Goal: Task Accomplishment & Management: Manage account settings

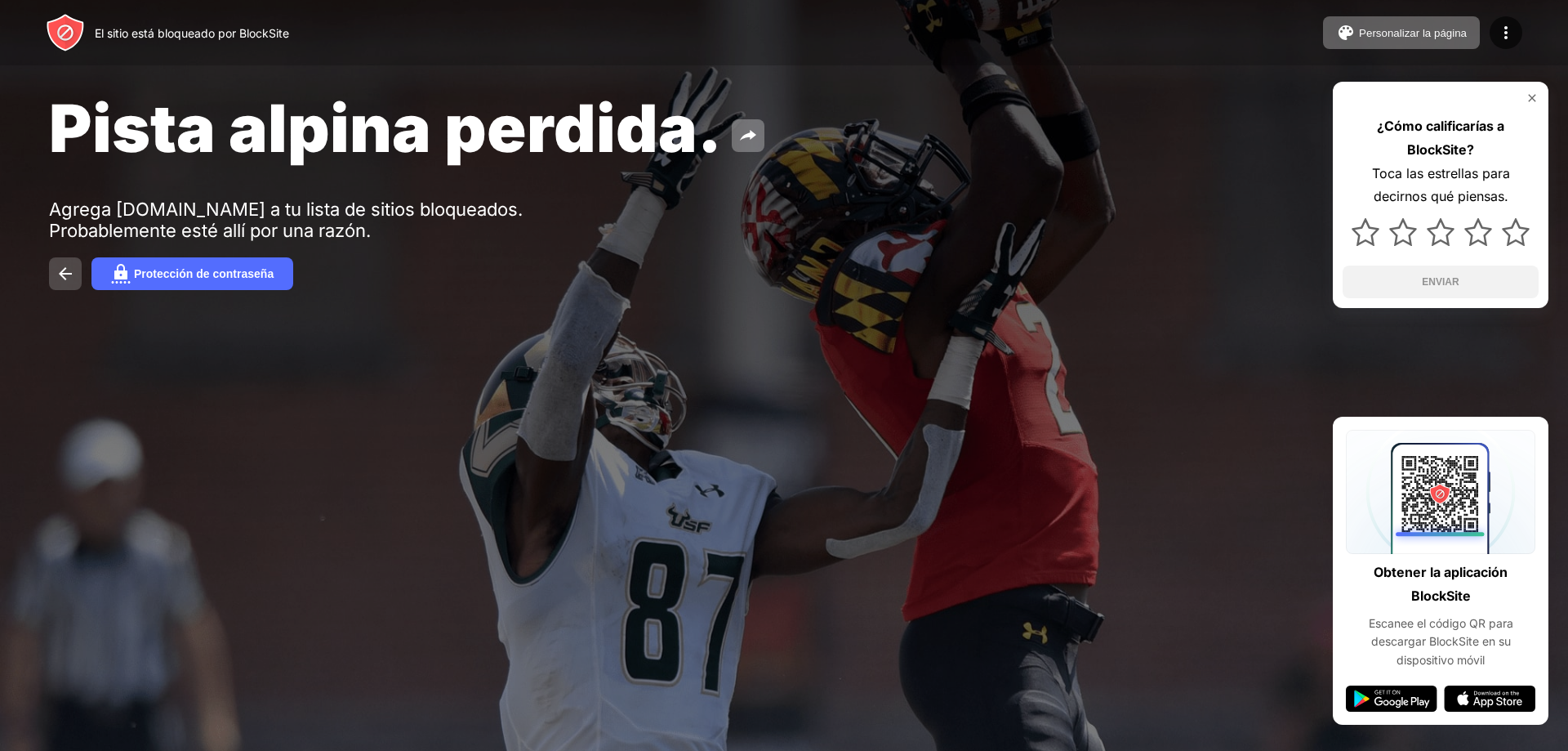
click at [56, 270] on img at bounding box center [65, 273] width 19 height 19
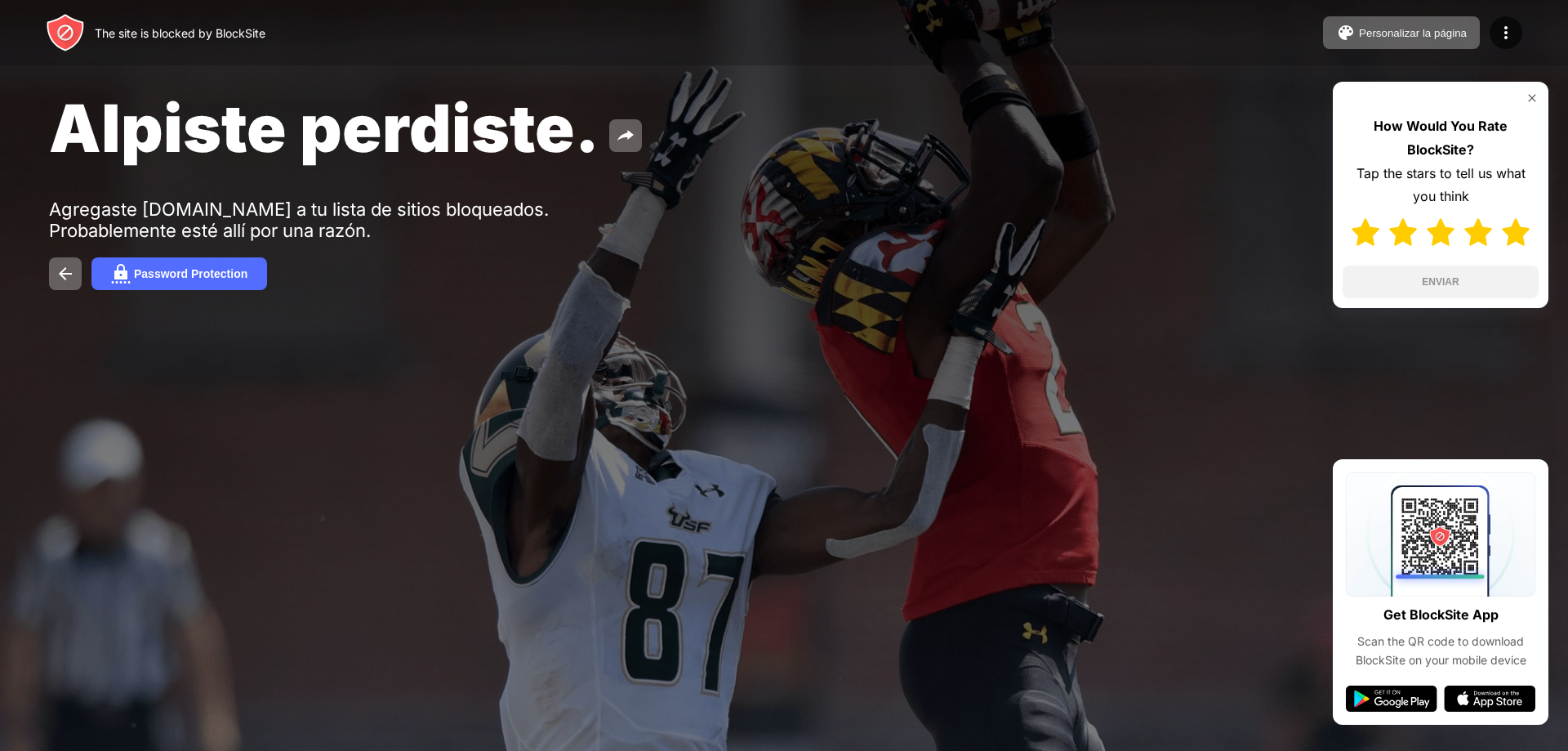
click at [1517, 233] on img at bounding box center [1515, 231] width 28 height 28
click at [1490, 287] on button "ENVIAR" at bounding box center [1440, 282] width 196 height 33
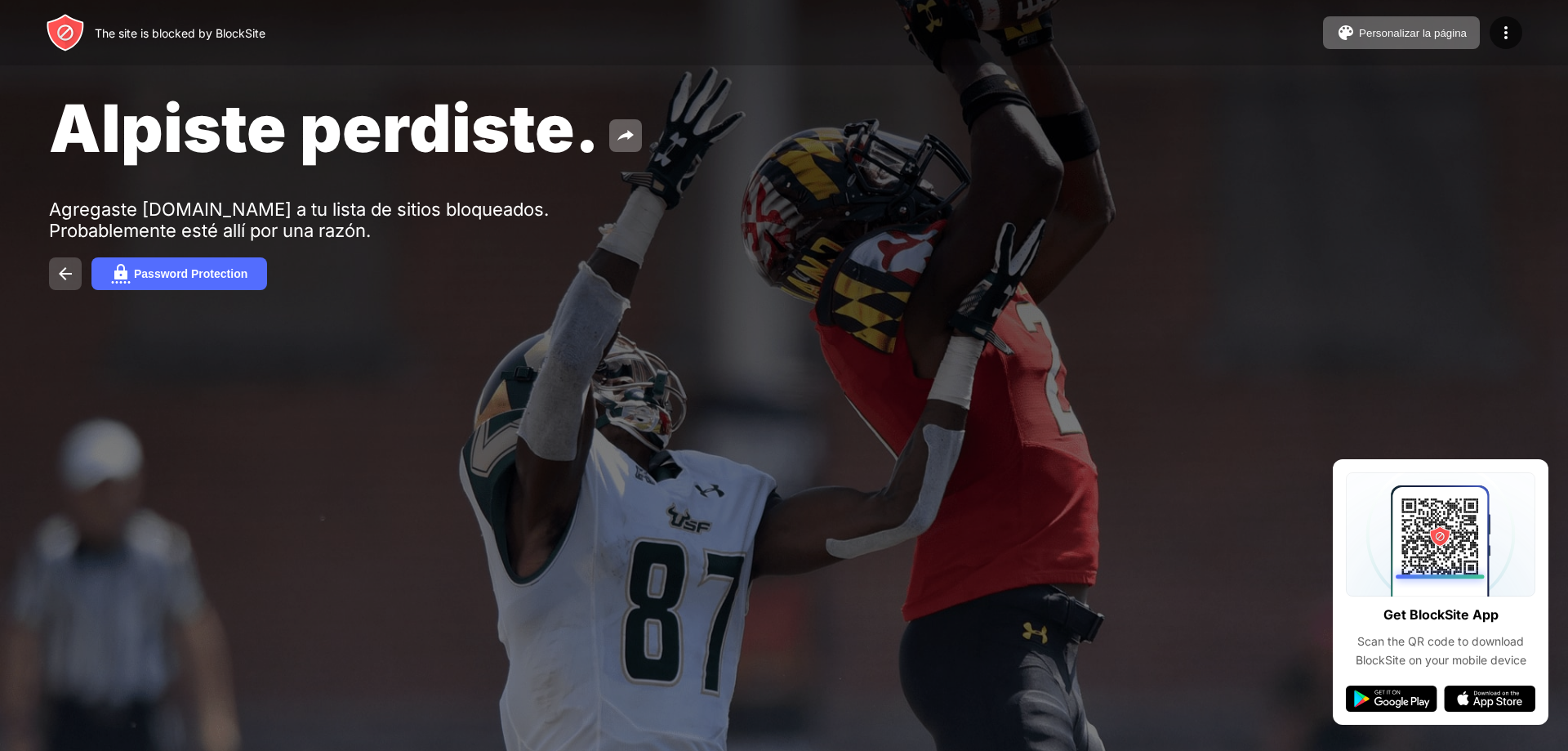
click at [73, 259] on button at bounding box center [65, 273] width 33 height 33
drag, startPoint x: 63, startPoint y: 262, endPoint x: 70, endPoint y: 267, distance: 8.6
click at [61, 263] on button at bounding box center [65, 273] width 33 height 33
click at [130, 280] on img at bounding box center [120, 273] width 19 height 19
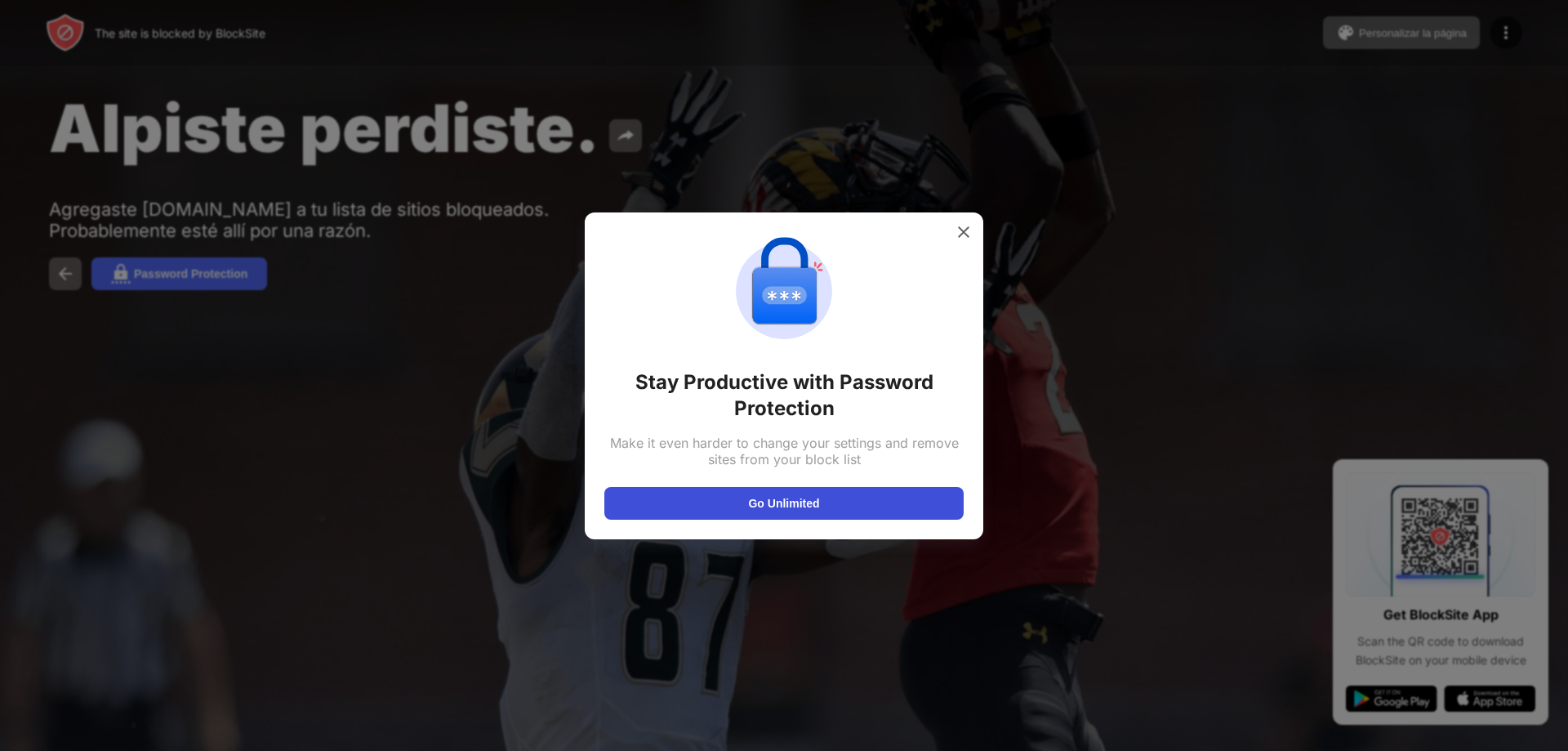
click at [759, 498] on button "Go Unlimited" at bounding box center [784, 503] width 359 height 33
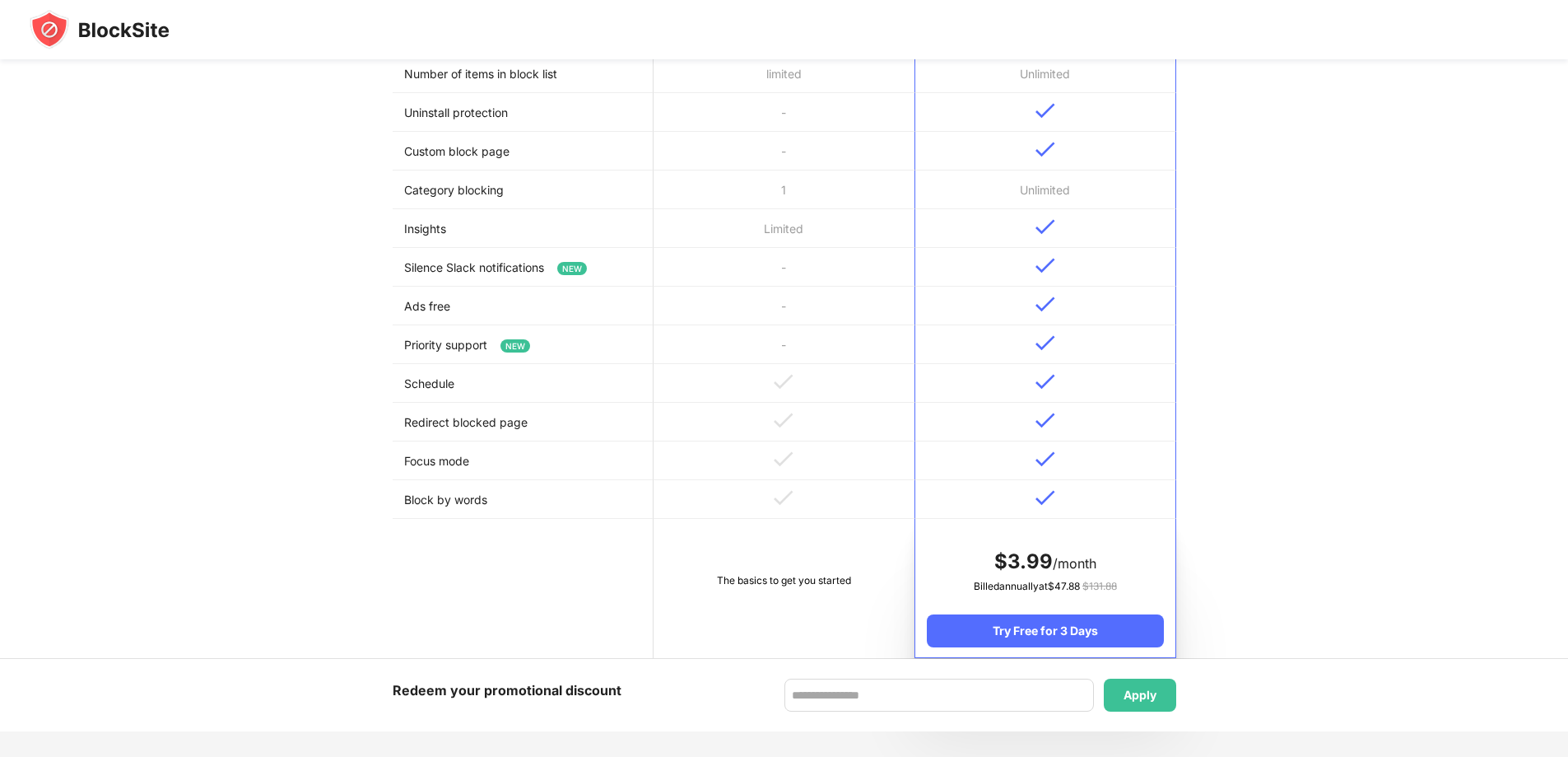
scroll to position [931, 0]
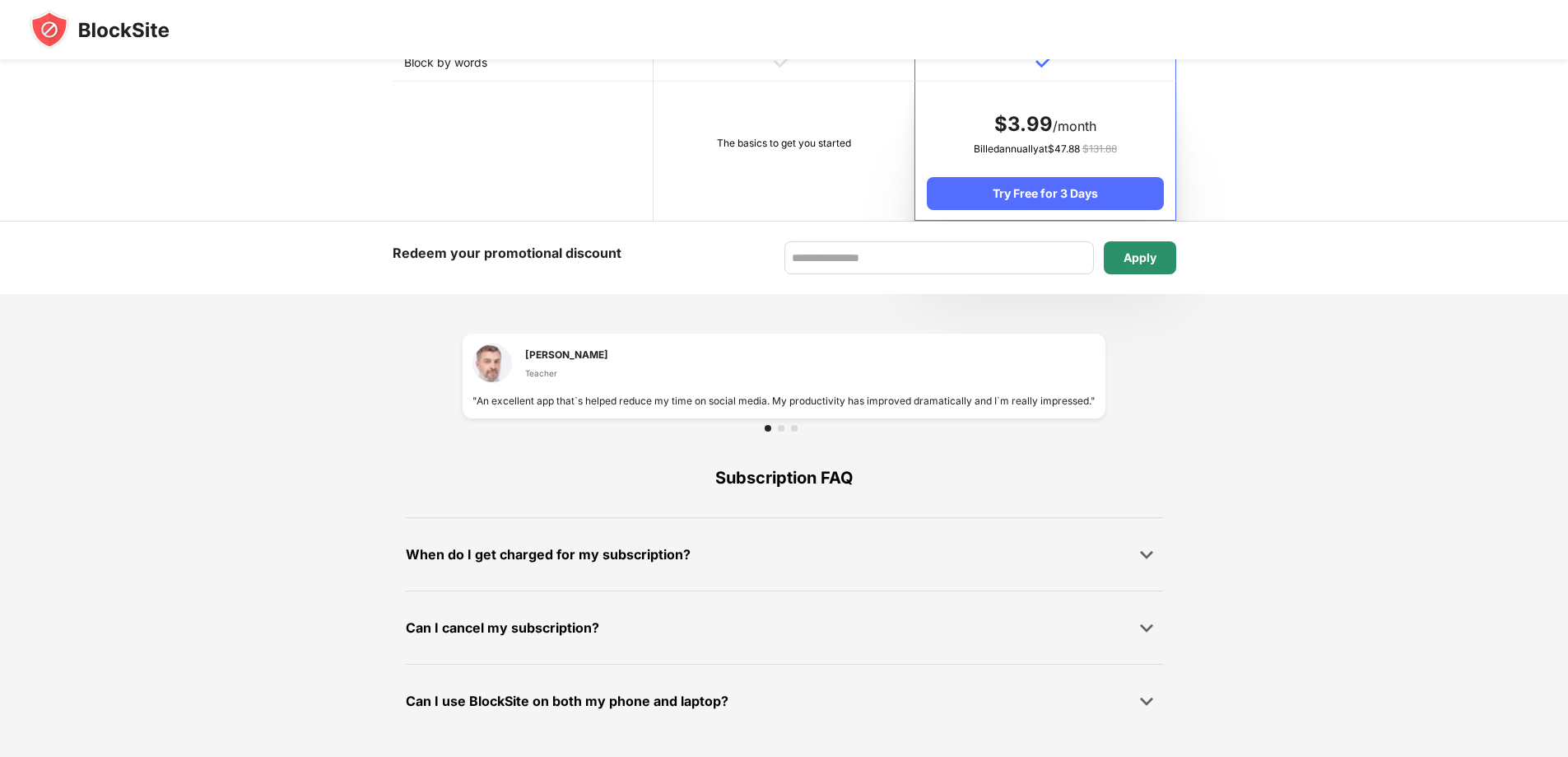
click at [1144, 251] on div "Apply" at bounding box center [1140, 258] width 33 height 13
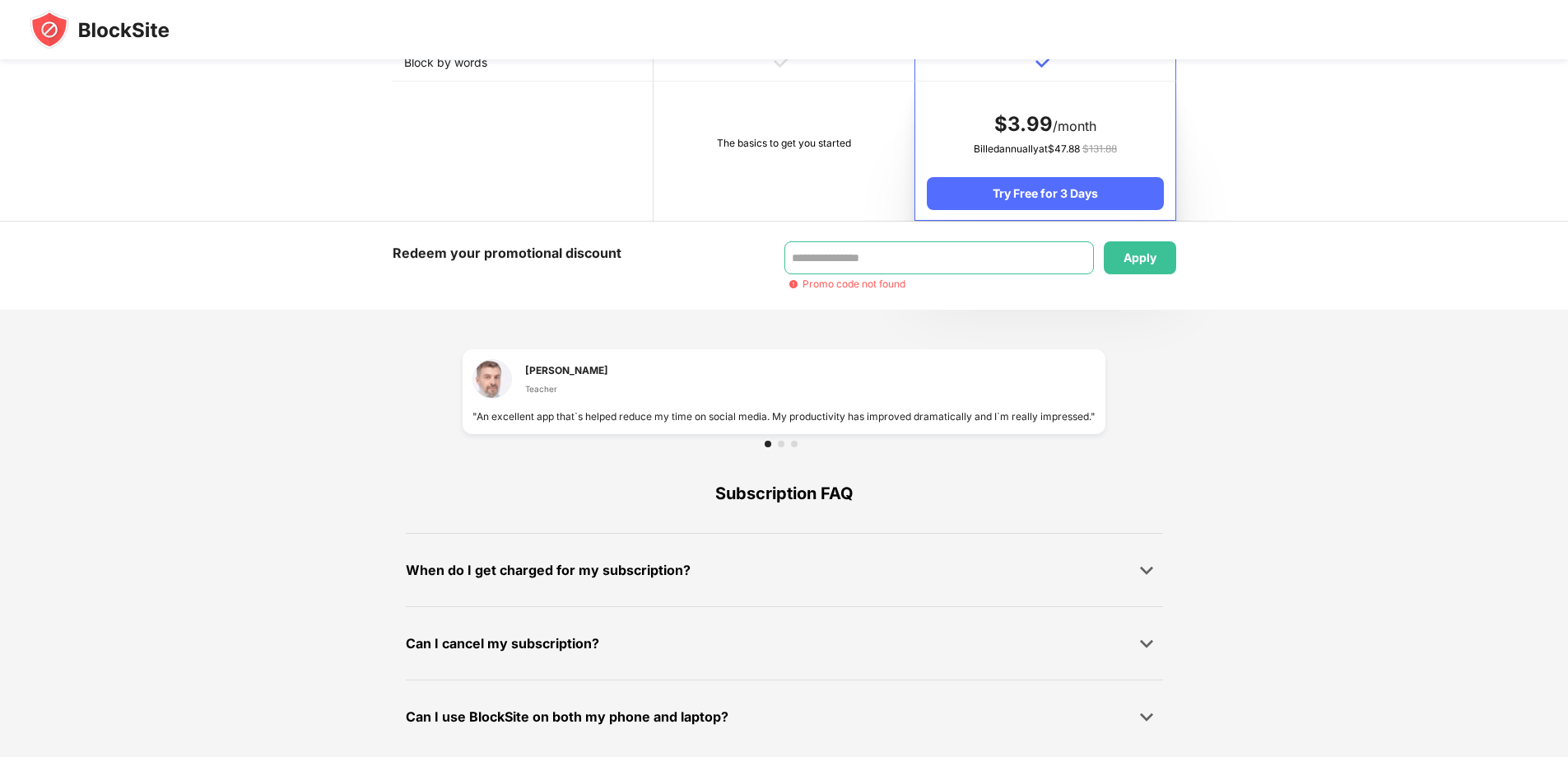
click at [878, 261] on input at bounding box center [939, 258] width 310 height 33
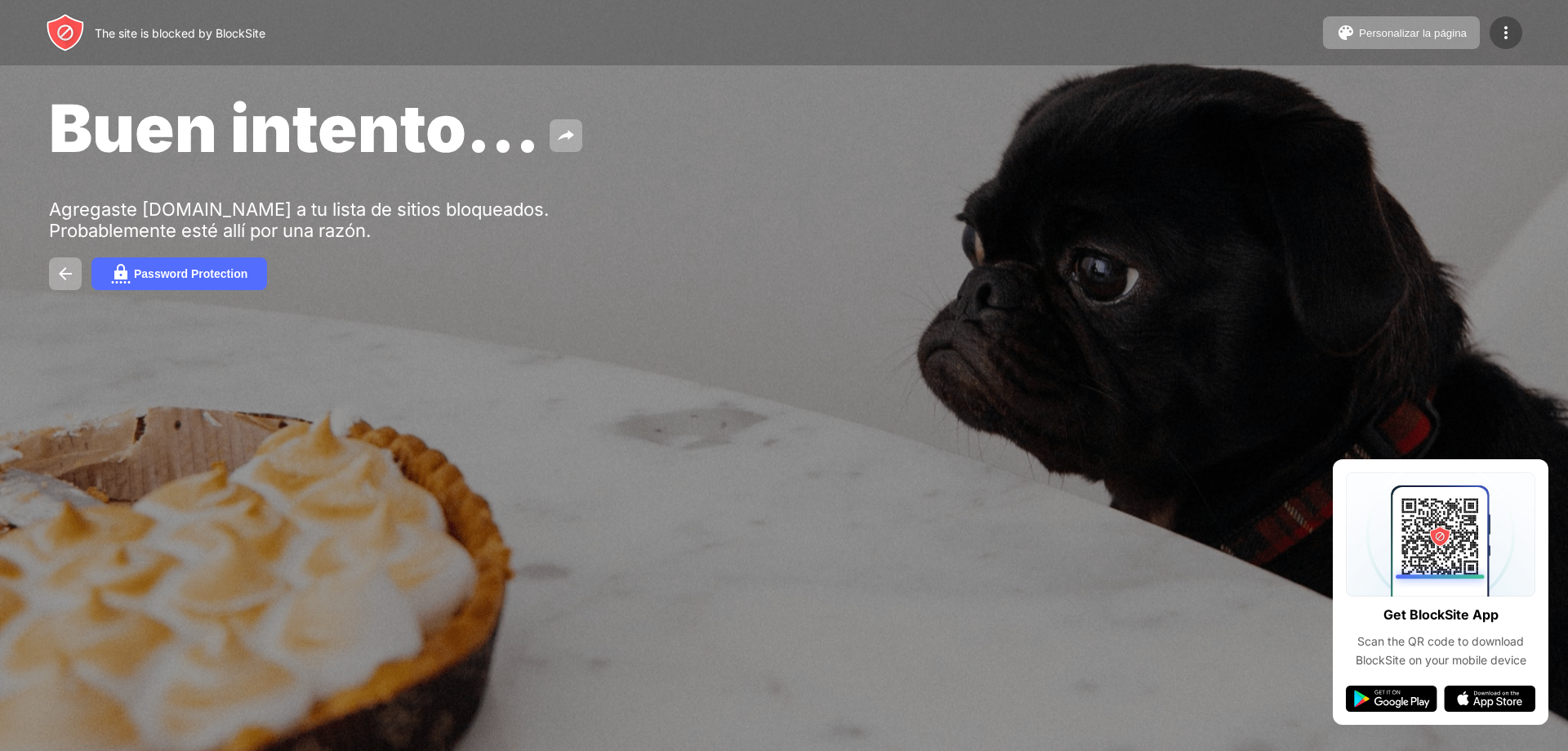
click at [1512, 37] on img at bounding box center [1505, 32] width 19 height 19
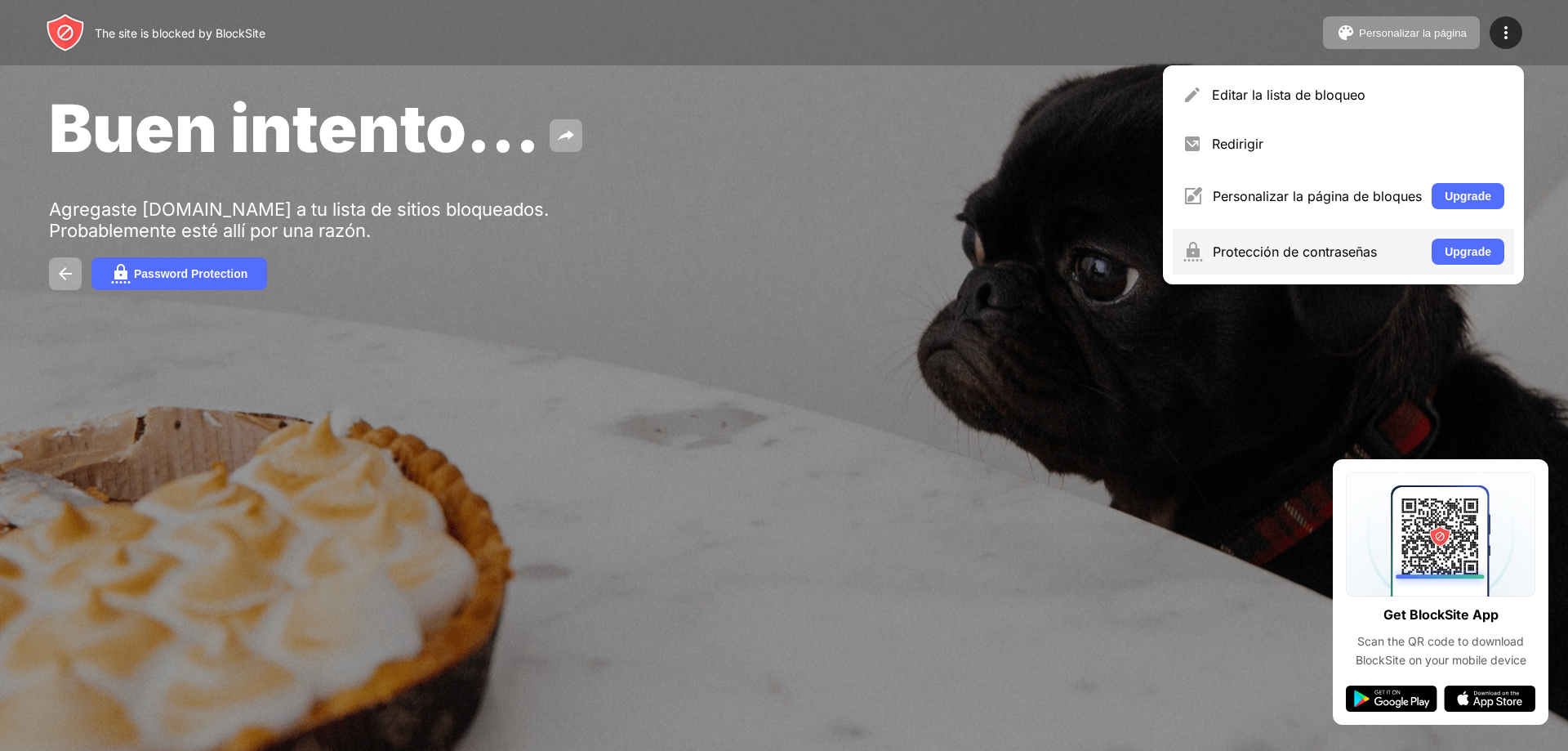
click at [1358, 246] on div "Protección de contraseñas" at bounding box center [1318, 251] width 209 height 17
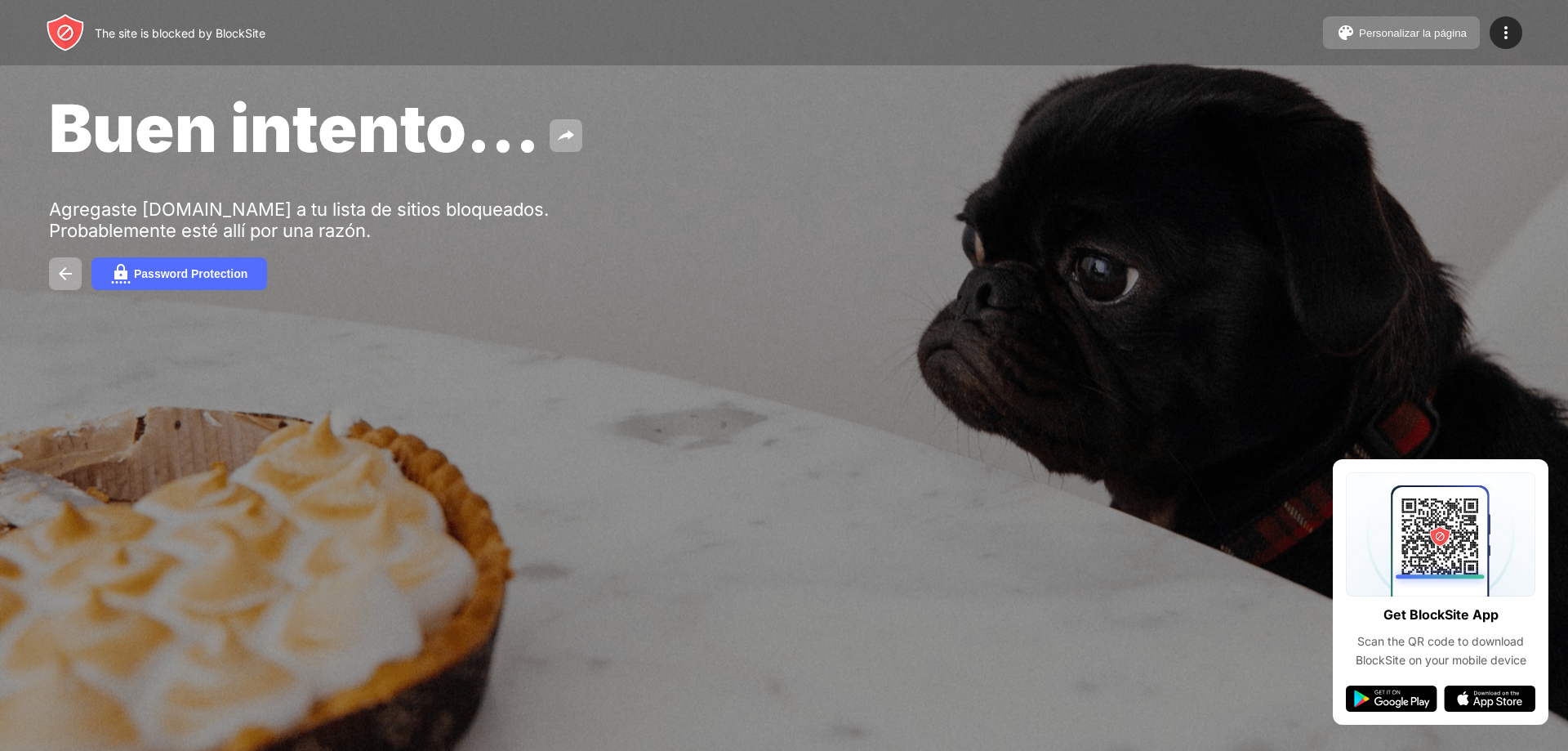
click at [1405, 19] on button "Personalizar la página" at bounding box center [1402, 33] width 157 height 33
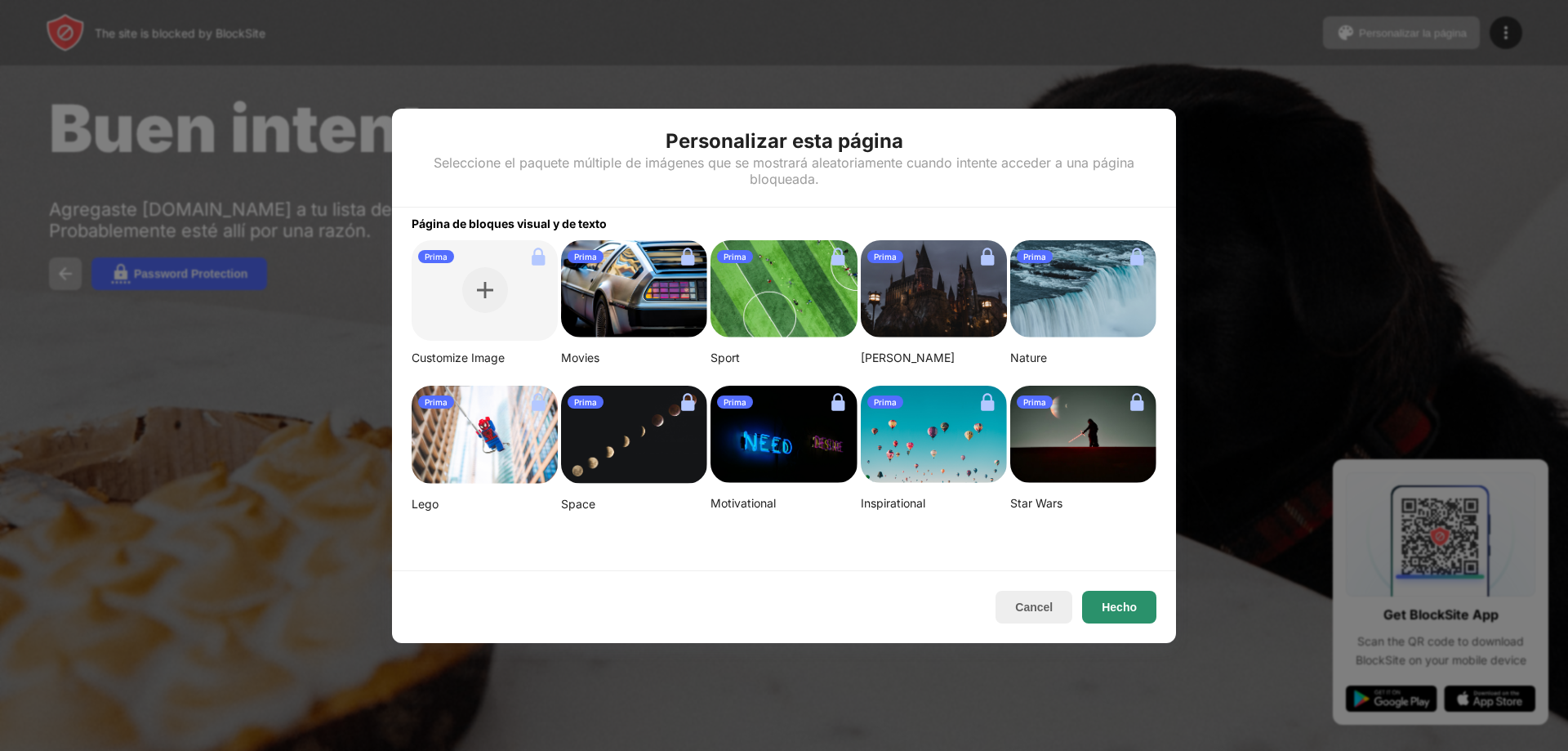
click at [1135, 606] on button "Hecho" at bounding box center [1119, 606] width 74 height 33
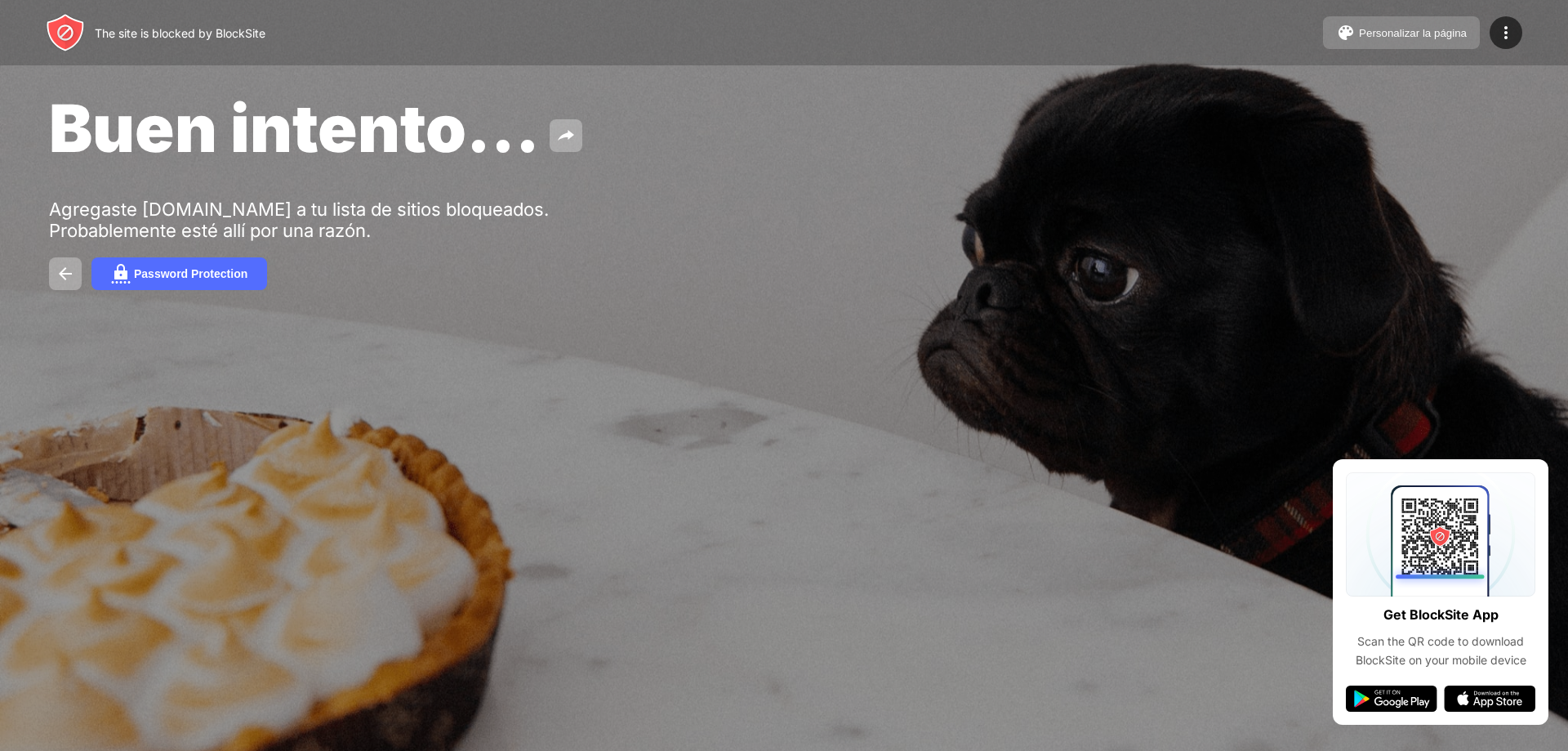
click at [1413, 21] on button "Personalizar la página" at bounding box center [1402, 33] width 157 height 33
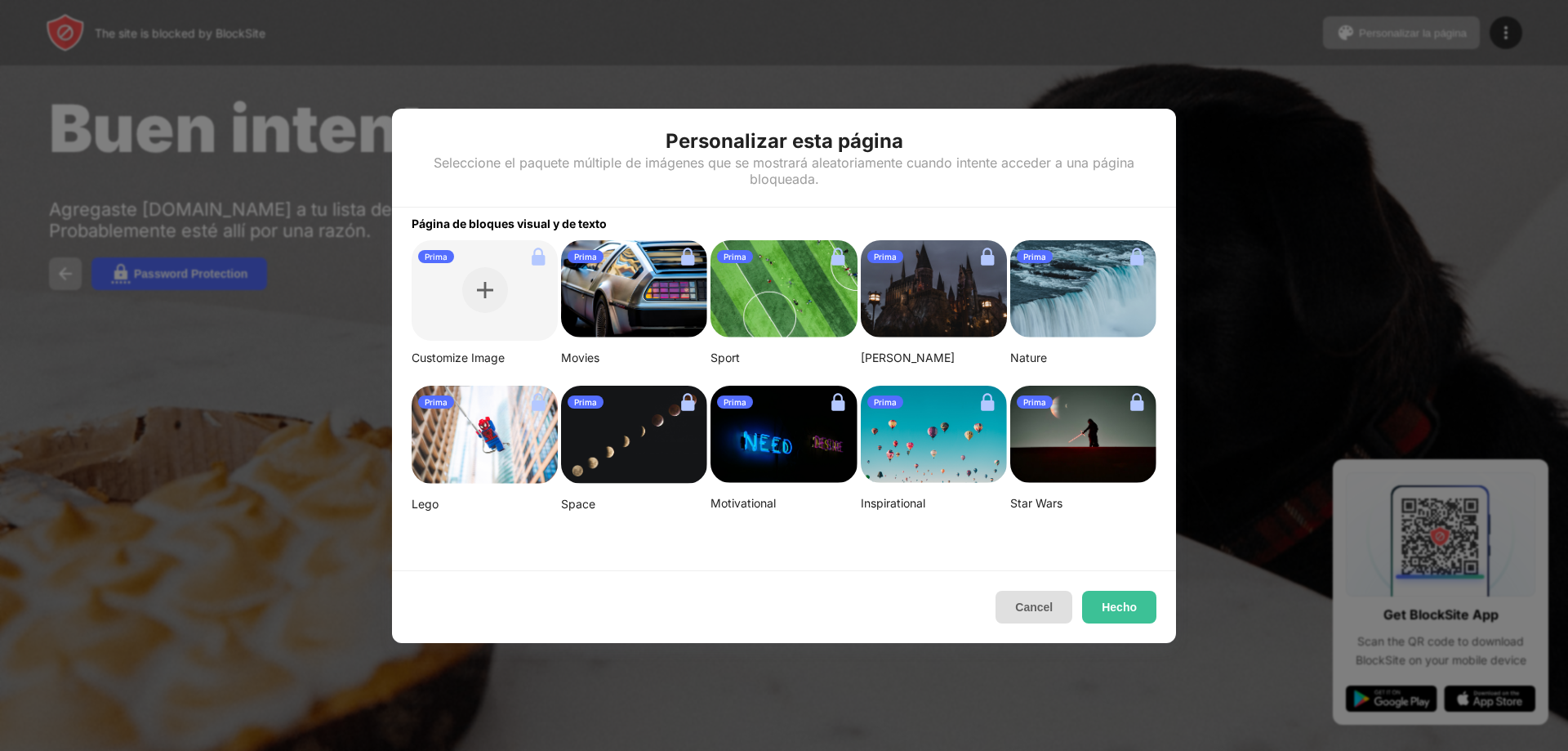
click at [1036, 601] on button "Cancel" at bounding box center [1034, 606] width 77 height 33
